Goal: Task Accomplishment & Management: Manage account settings

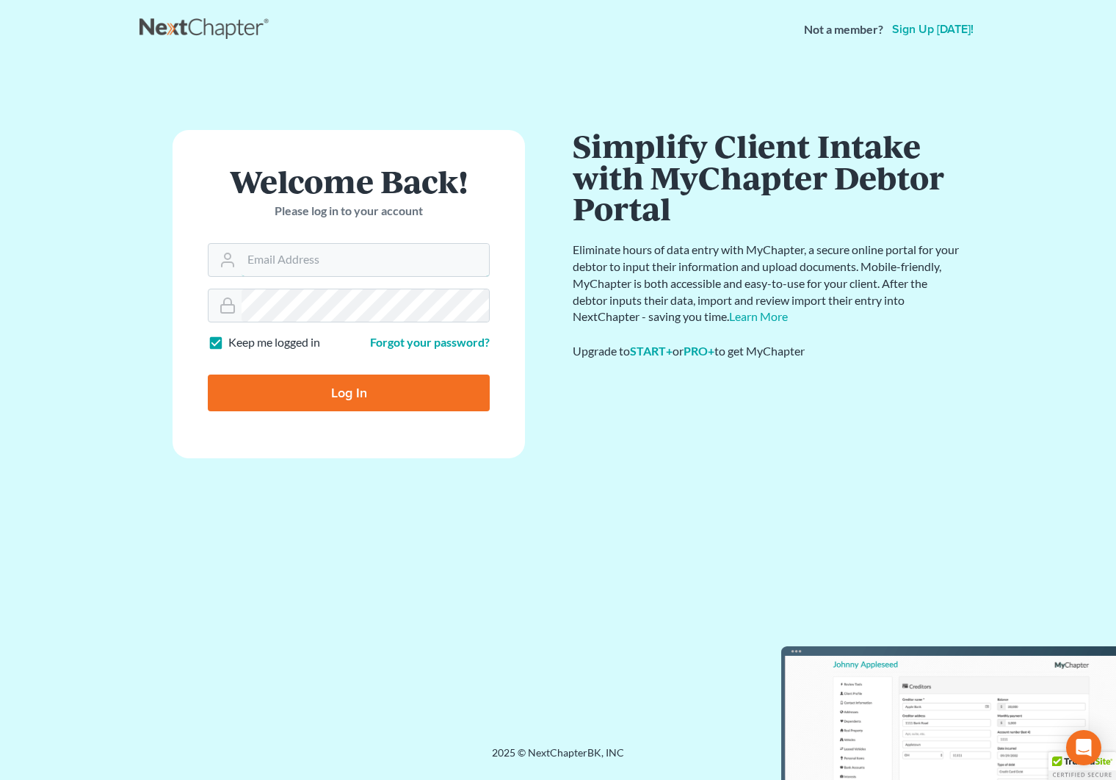
type input "ecf@thegrandelawfirm.com"
click at [415, 400] on input "Log In" at bounding box center [349, 392] width 282 height 37
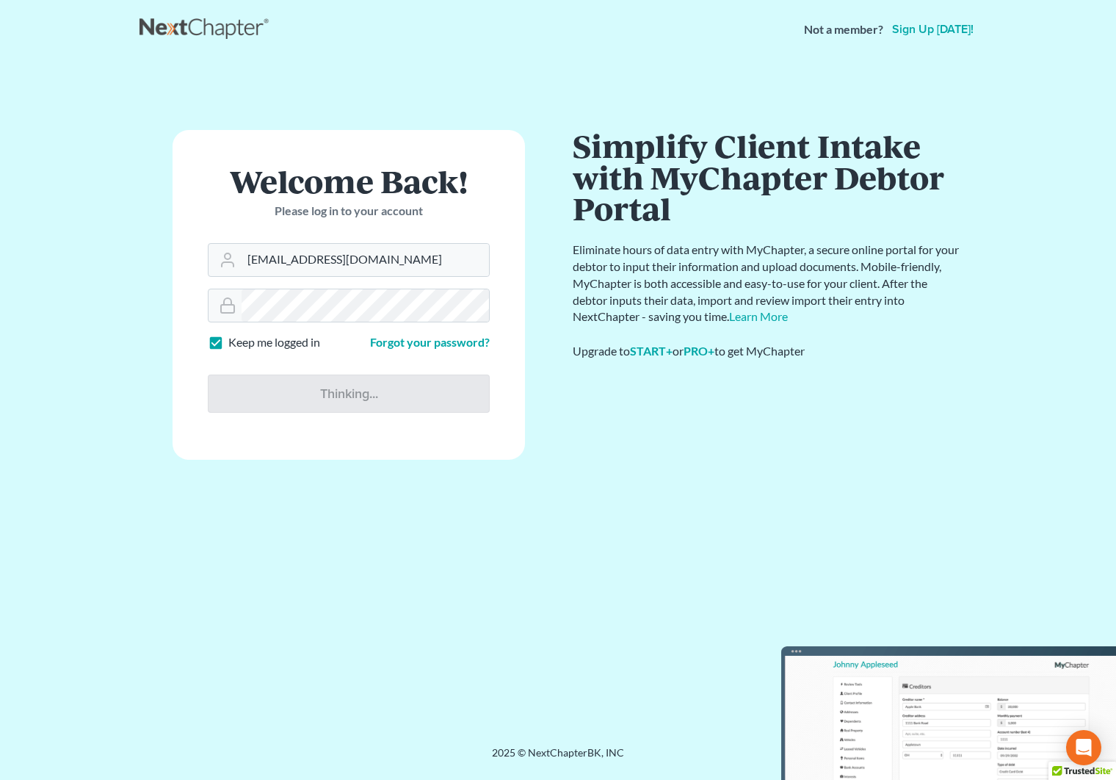
type input "Thinking..."
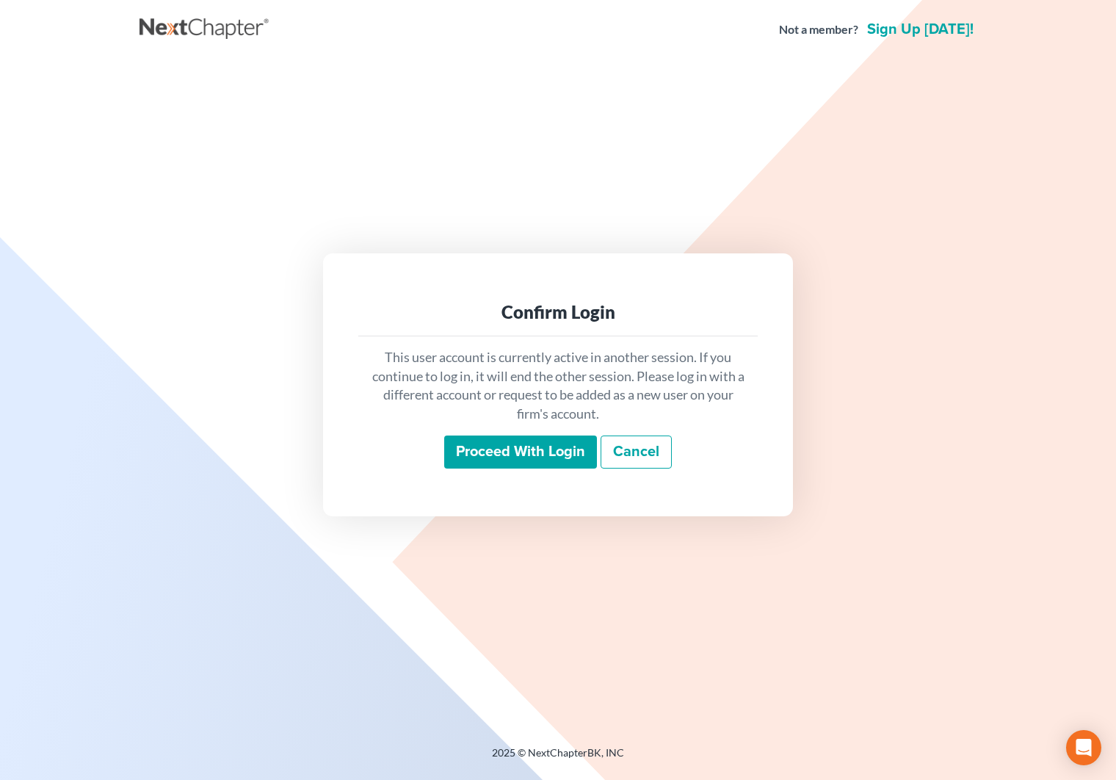
click at [491, 454] on input "Proceed with login" at bounding box center [520, 452] width 153 height 34
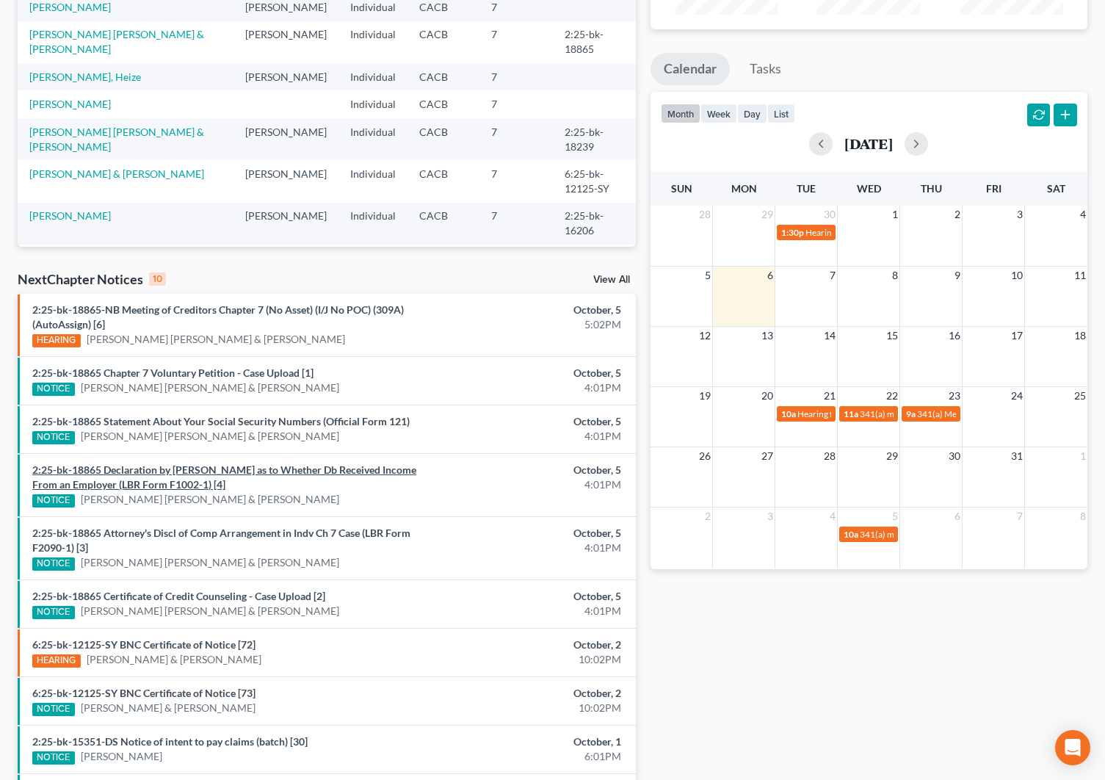
scroll to position [220, 0]
